Goal: Task Accomplishment & Management: Complete application form

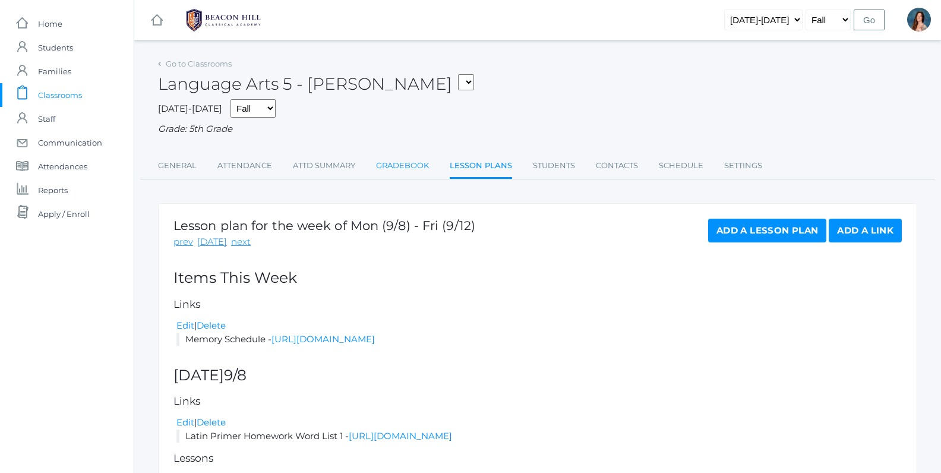
click at [414, 165] on link "Gradebook" at bounding box center [402, 166] width 53 height 24
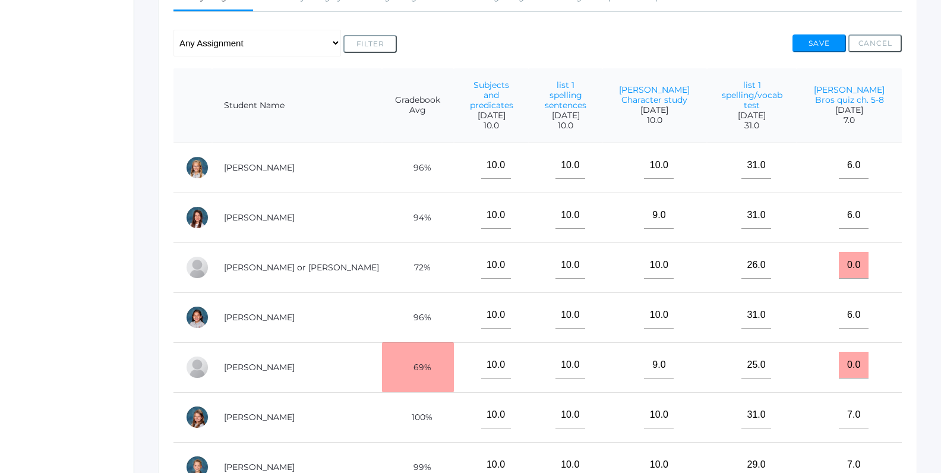
scroll to position [228, 0]
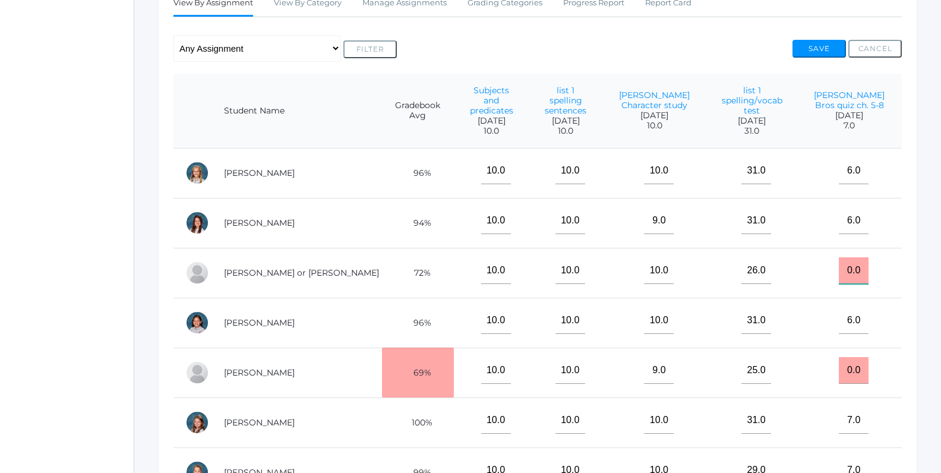
drag, startPoint x: 868, startPoint y: 260, endPoint x: 837, endPoint y: 256, distance: 31.1
click at [839, 257] on input "0.0" at bounding box center [854, 270] width 30 height 27
type input "6"
drag, startPoint x: 868, startPoint y: 360, endPoint x: 835, endPoint y: 355, distance: 33.6
click at [839, 357] on input "0.0" at bounding box center [854, 370] width 30 height 27
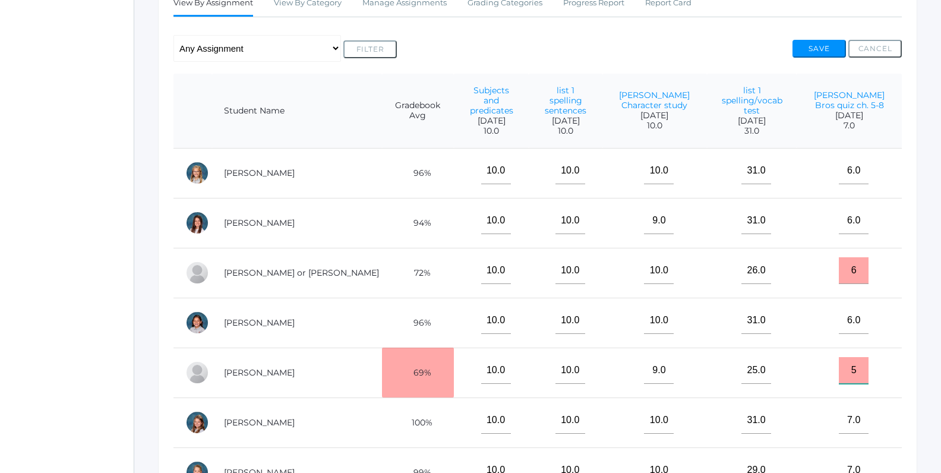
type input "5"
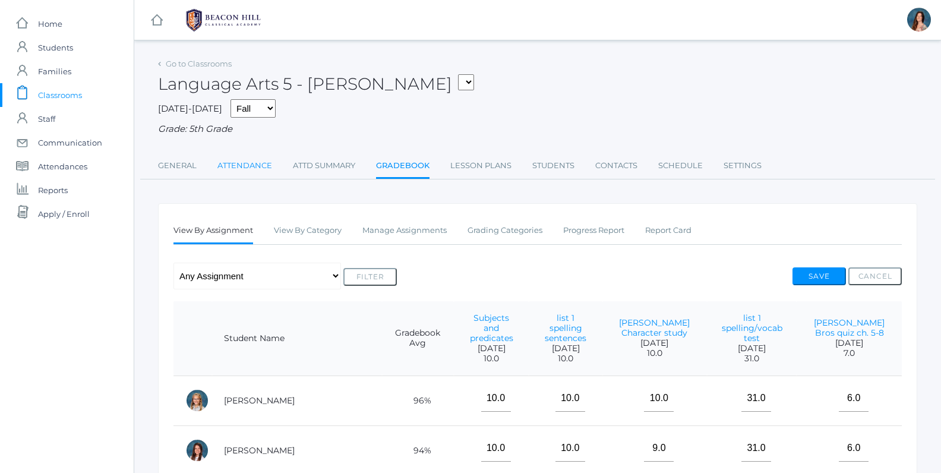
click at [260, 166] on link "Attendance" at bounding box center [244, 166] width 55 height 24
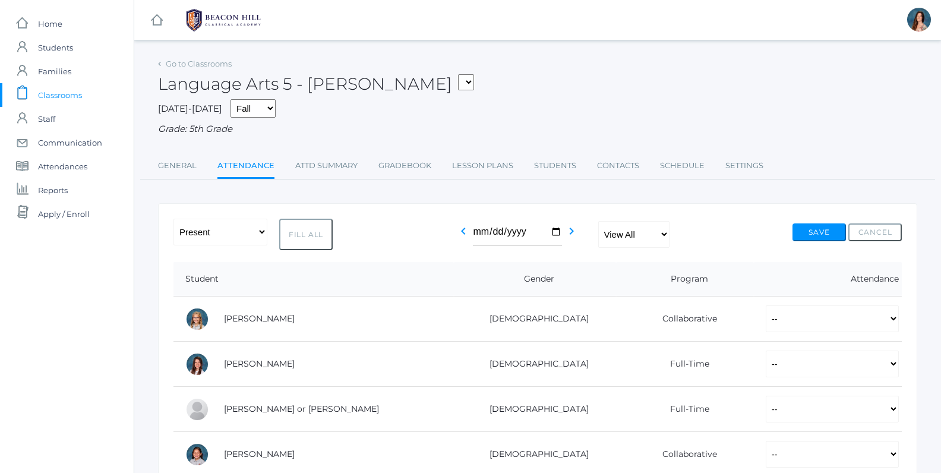
click at [304, 231] on button "Fill All" at bounding box center [305, 234] width 53 height 31
select select "P"
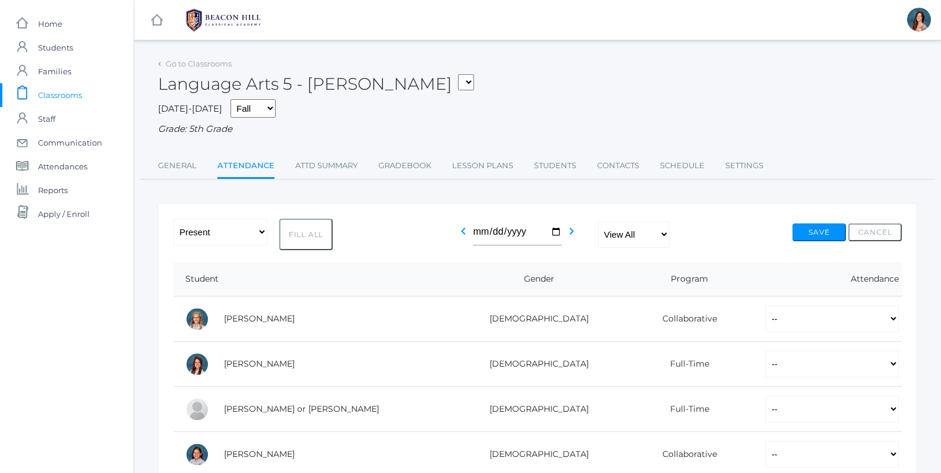
select select "P"
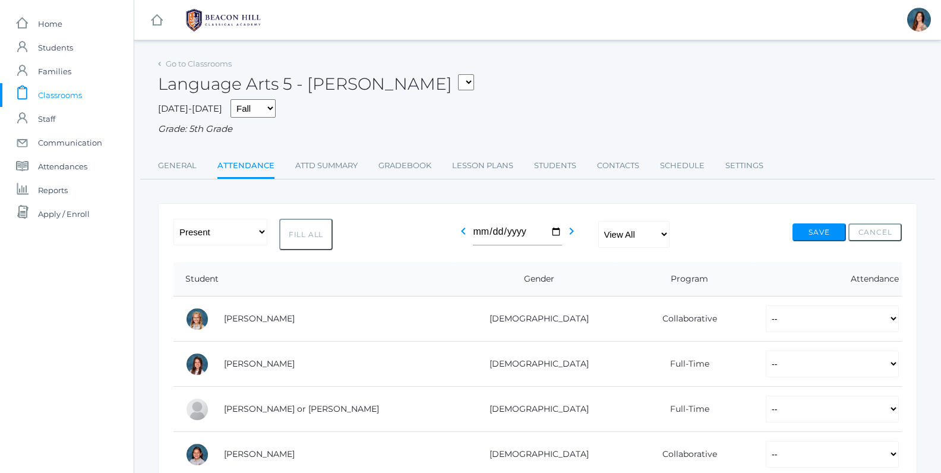
select select "P"
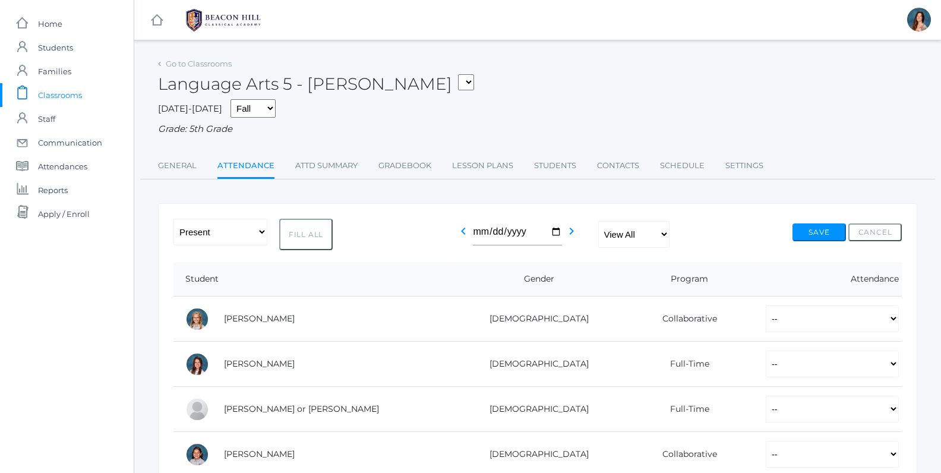
select select "P"
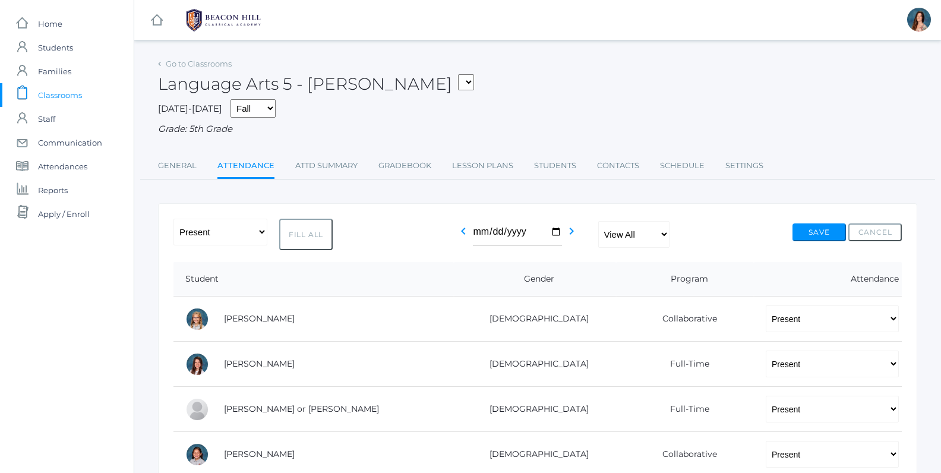
select select "P"
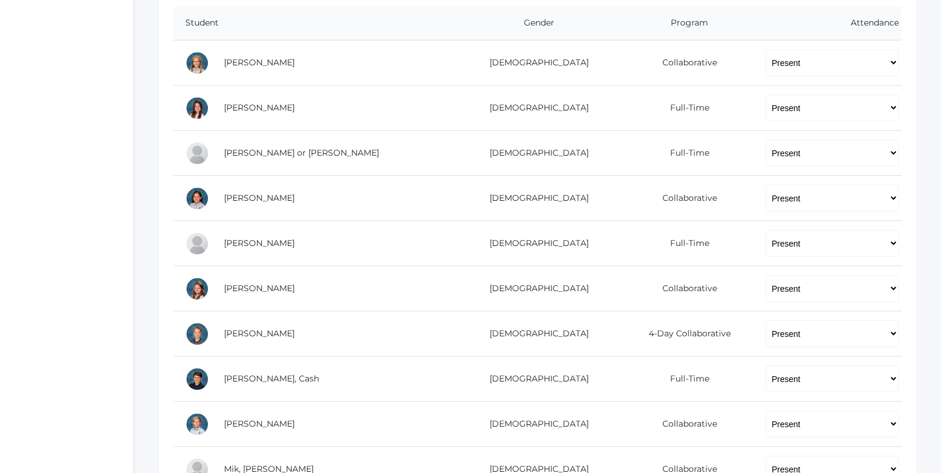
scroll to position [284, 0]
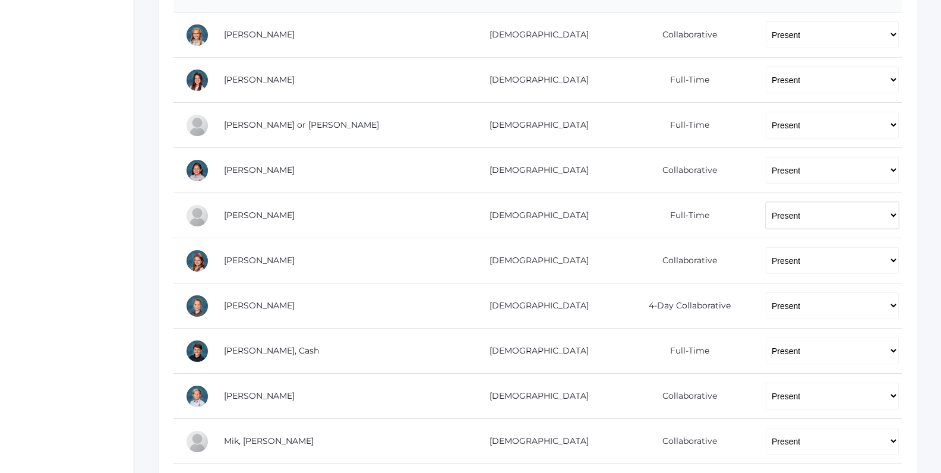
select select "AU"
click option "Absent Unexcused" at bounding box center [0, 0] width 0 height 0
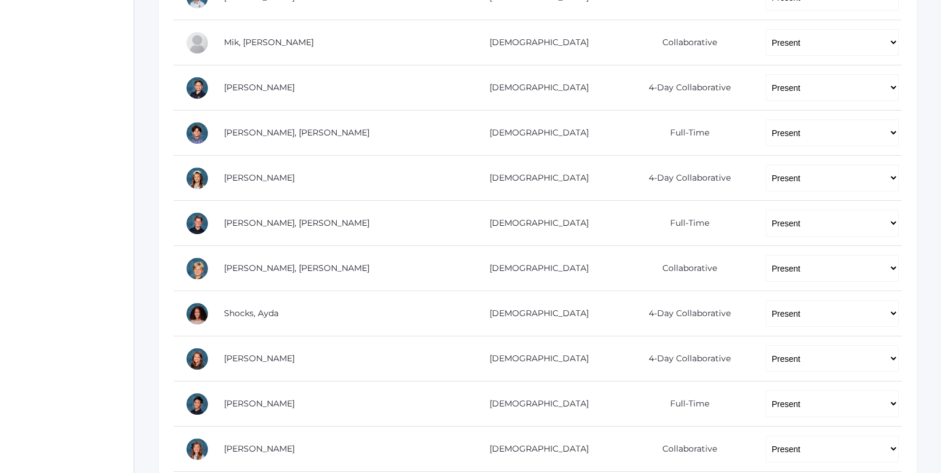
scroll to position [685, 0]
select select "AU"
click option "Absent Unexcused" at bounding box center [0, 0] width 0 height 0
select select "AU"
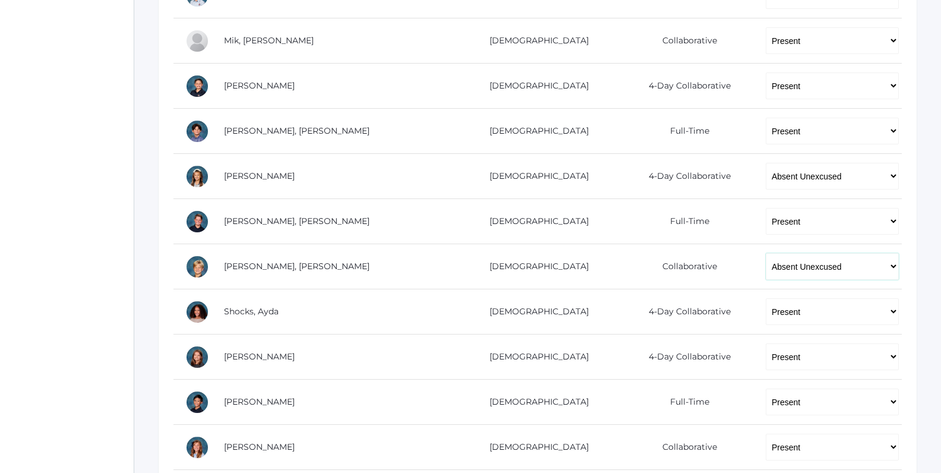
click option "Absent Unexcused" at bounding box center [0, 0] width 0 height 0
select select "AU"
click option "Absent Unexcused" at bounding box center [0, 0] width 0 height 0
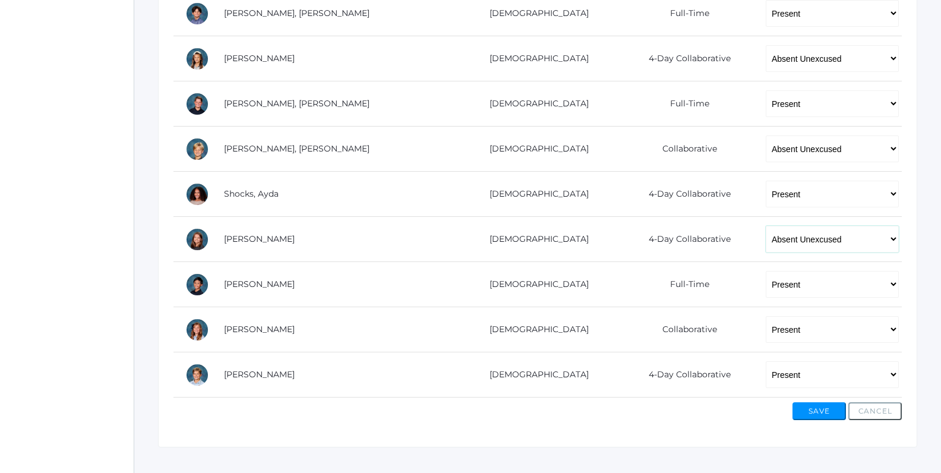
scroll to position [812, 0]
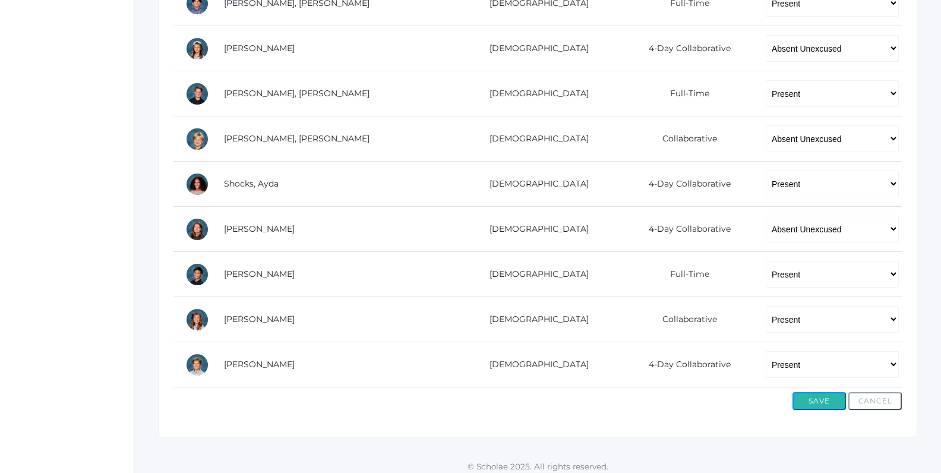
click at [805, 393] on button "Save" at bounding box center [819, 401] width 53 height 18
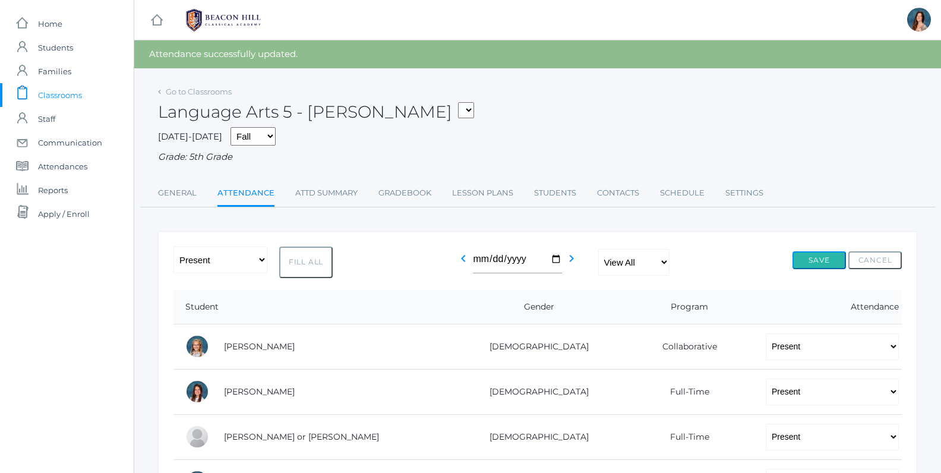
click at [812, 257] on button "Save" at bounding box center [819, 260] width 53 height 18
click at [399, 191] on link "Gradebook" at bounding box center [405, 193] width 53 height 24
